Goal: Complete application form

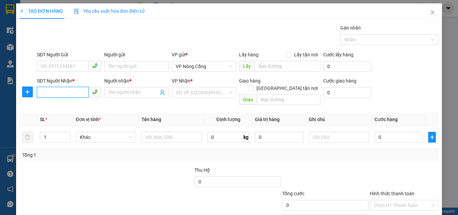
click at [53, 94] on input "SĐT Người Nhận *" at bounding box center [63, 92] width 52 height 11
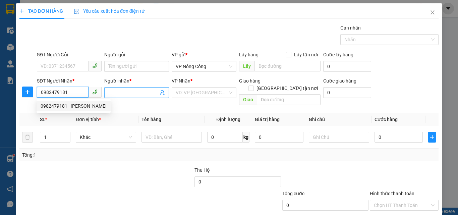
type input "0982479181"
click at [132, 91] on input "Người nhận *" at bounding box center [133, 92] width 50 height 7
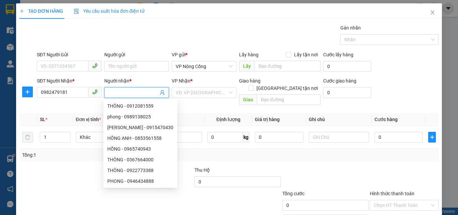
type input "t"
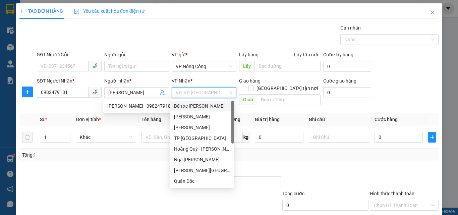
click at [198, 93] on input "search" at bounding box center [202, 93] width 52 height 10
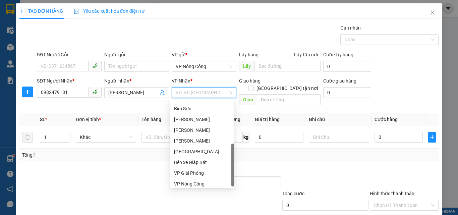
scroll to position [97, 0]
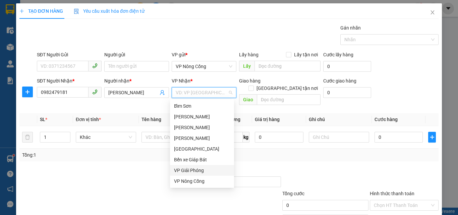
click at [186, 169] on div "VP Giải Phóng" at bounding box center [202, 170] width 56 height 7
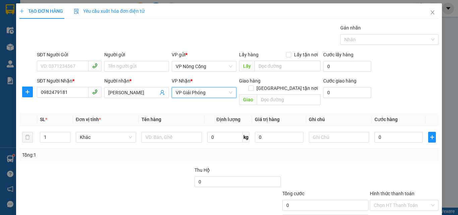
click at [209, 94] on span "VP Giải Phóng" at bounding box center [204, 93] width 57 height 10
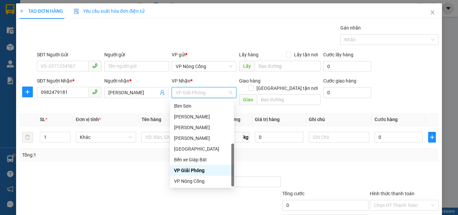
click at [207, 91] on span "VP Giải Phóng" at bounding box center [204, 93] width 57 height 10
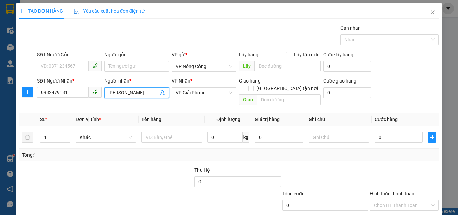
click at [133, 93] on input "[PERSON_NAME]" at bounding box center [133, 92] width 50 height 7
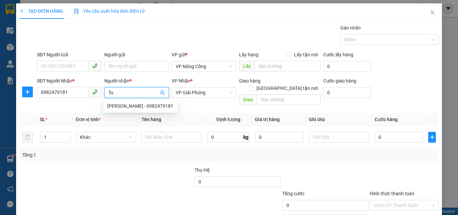
type input "T"
click at [72, 90] on input "0982479181" at bounding box center [63, 92] width 52 height 11
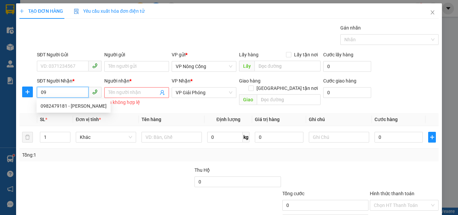
type input "0"
click at [79, 109] on div "0982479181 - [PERSON_NAME]" at bounding box center [74, 105] width 66 height 7
type input "0982479181"
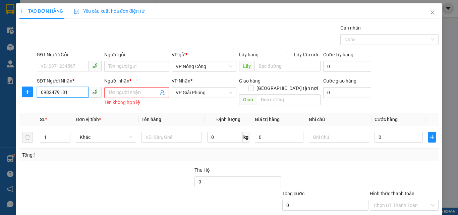
type input "[PERSON_NAME]"
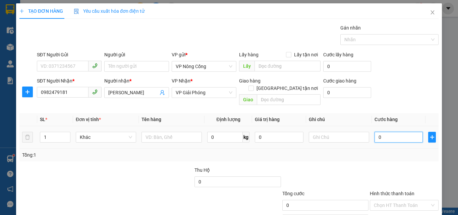
click at [397, 132] on input "0" at bounding box center [398, 137] width 48 height 11
click at [141, 95] on input "[PERSON_NAME]" at bounding box center [133, 92] width 50 height 7
